Goal: Find specific page/section: Find specific page/section

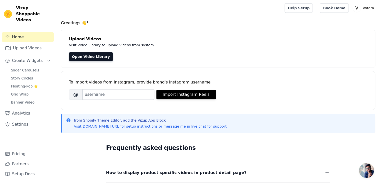
click at [35, 68] on div "Slider Carousels Story Circles Floating-Pop ⭐ Grid Wrap Banner Video" at bounding box center [31, 86] width 46 height 39
click at [34, 68] on span "Slider Carousels" at bounding box center [25, 70] width 28 height 5
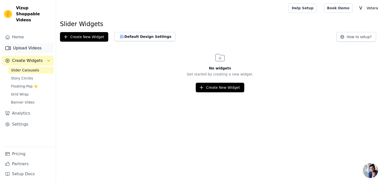
click at [33, 43] on link "Upload Videos" at bounding box center [28, 48] width 52 height 10
